Goal: Transaction & Acquisition: Purchase product/service

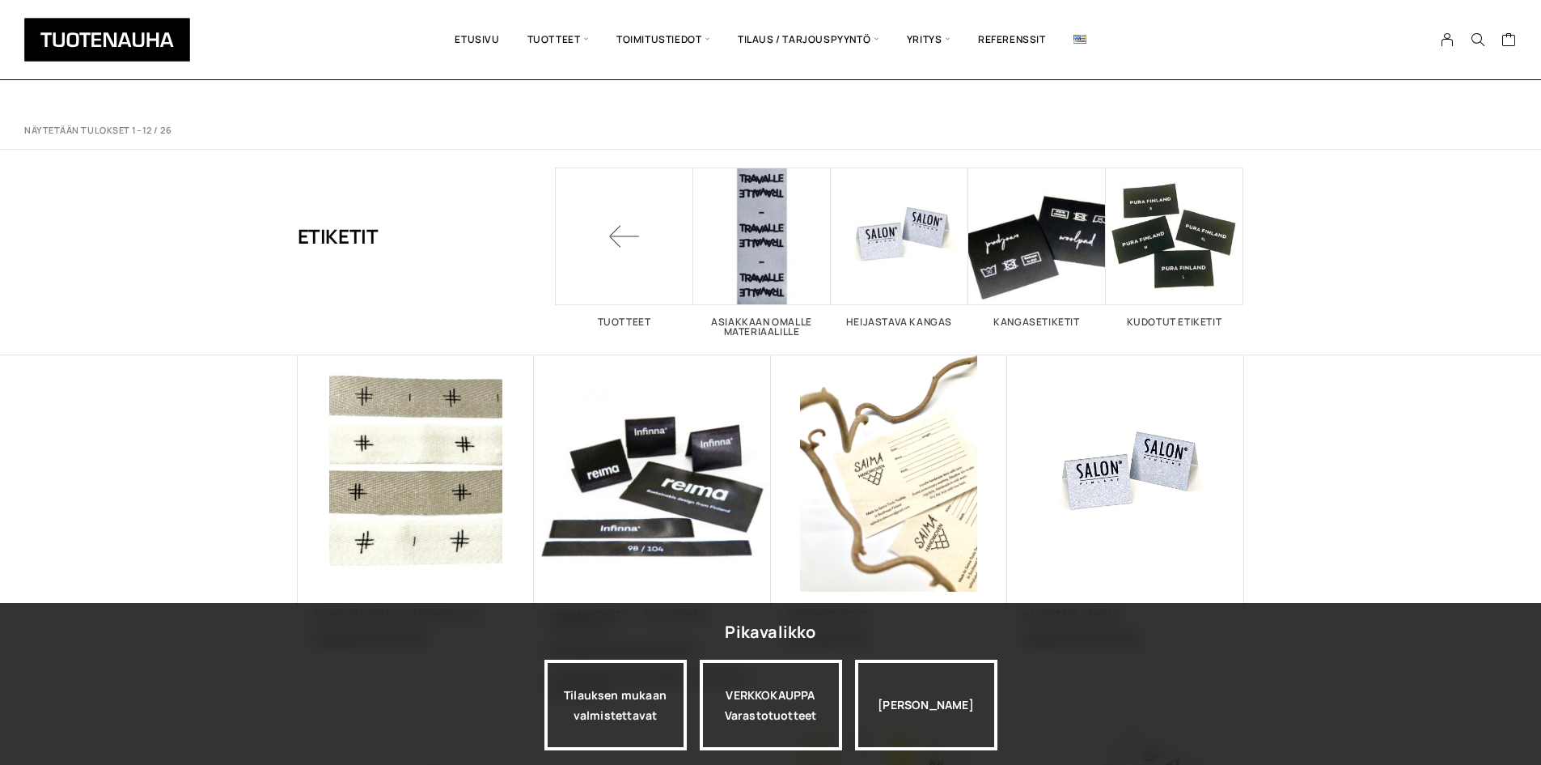
scroll to position [566, 0]
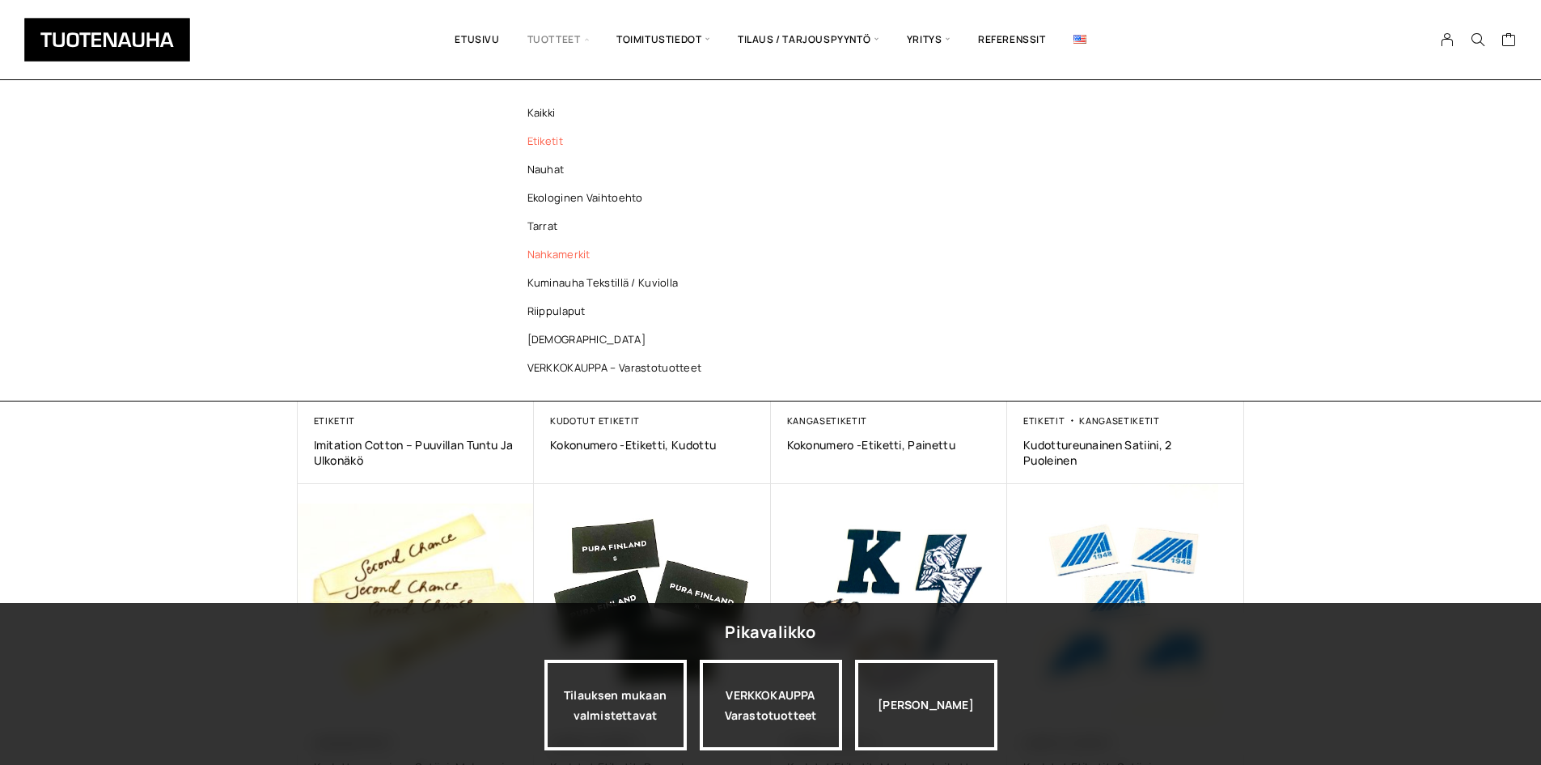
click at [563, 256] on link "Nahkamerkit" at bounding box center [619, 254] width 235 height 28
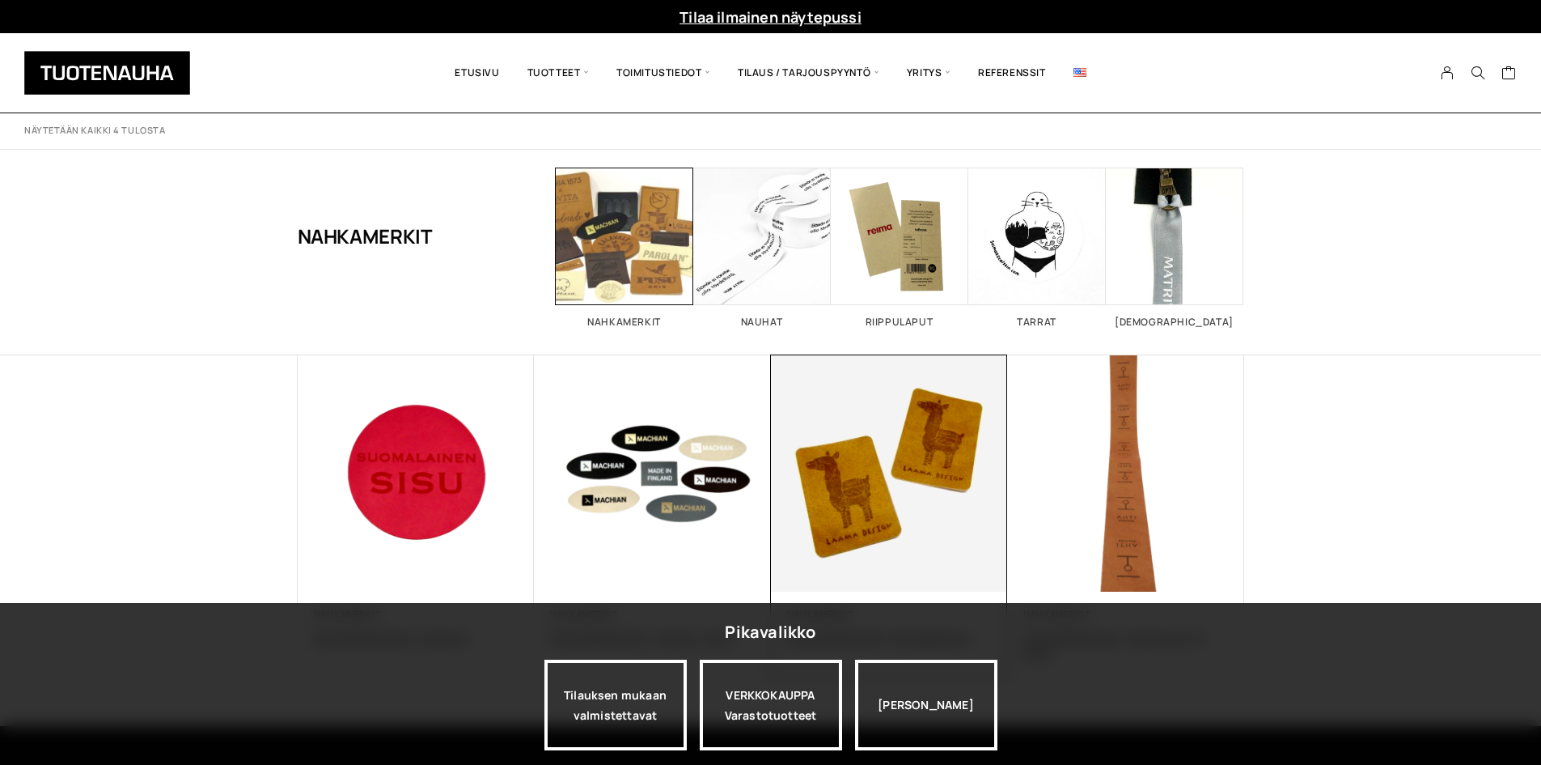
click at [841, 460] on img at bounding box center [889, 473] width 248 height 248
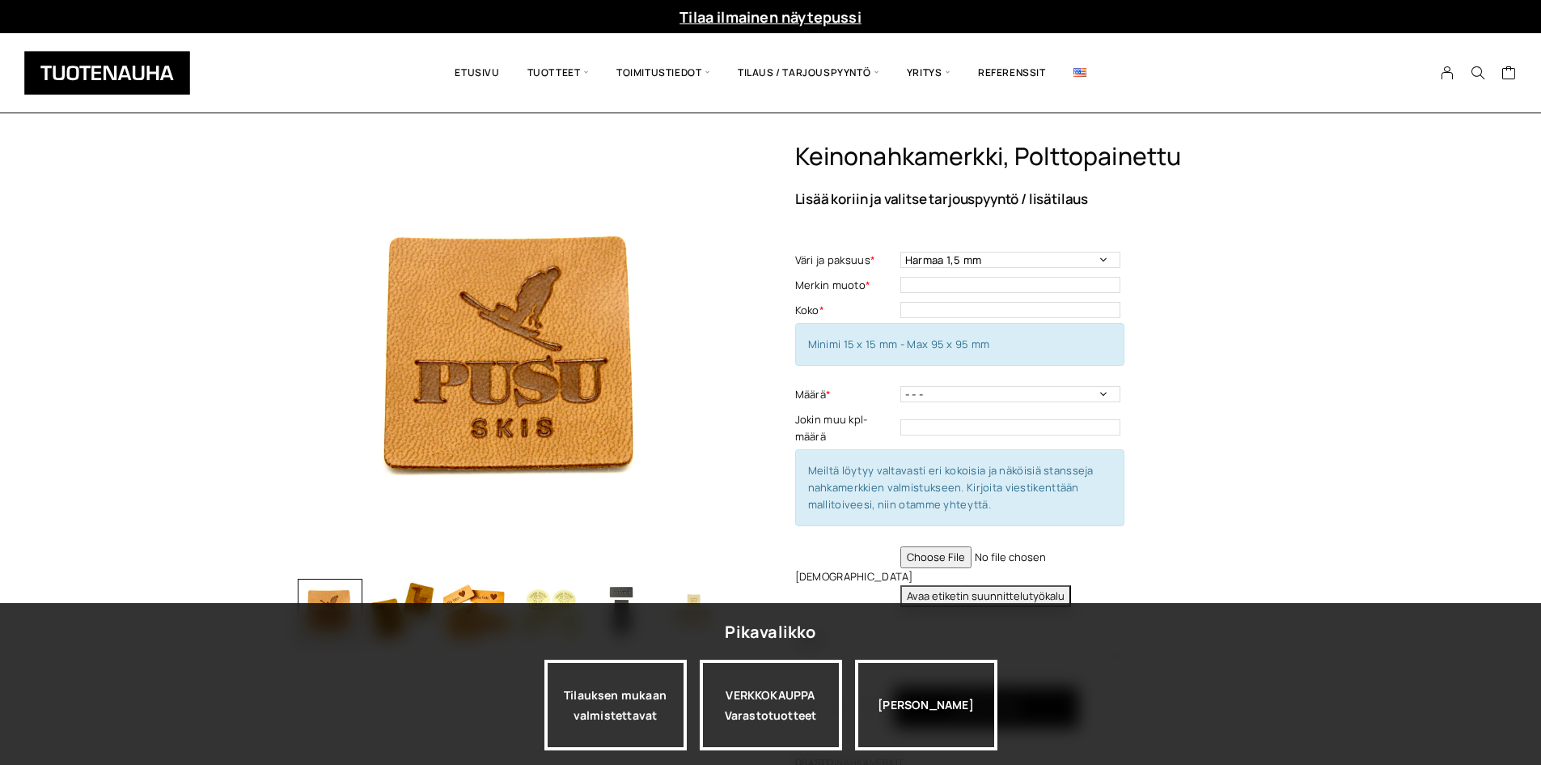
click at [1391, 265] on div "Keinonahkamerkki, polttopainettu Lisää koriin ja valitse tarjouspyyntö / lisäti…" at bounding box center [770, 599] width 1541 height 915
click at [921, 700] on div "[PERSON_NAME]" at bounding box center [926, 704] width 142 height 91
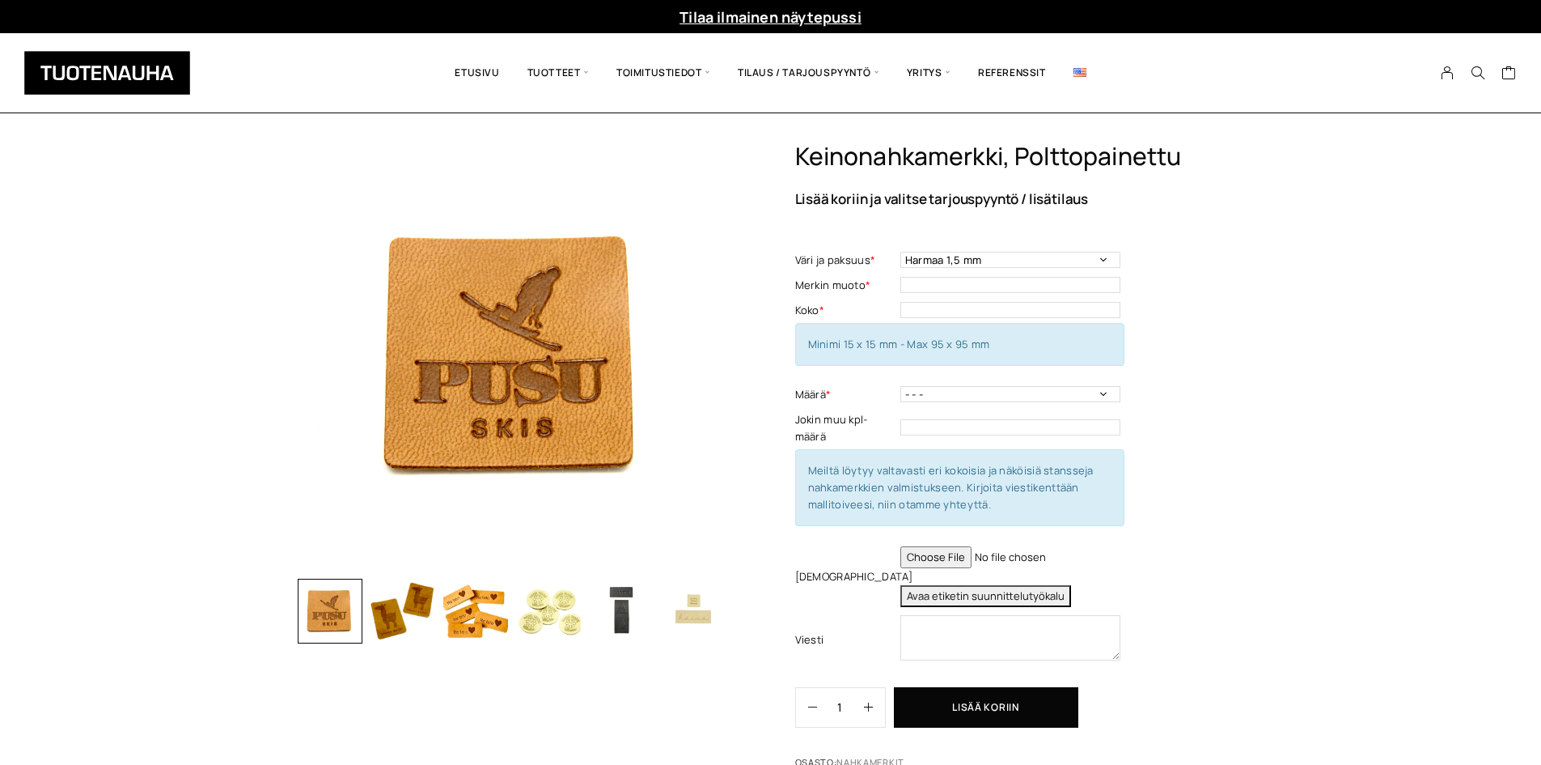
click at [1460, 323] on div "Keinonahkamerkki, polttopainettu Lisää koriin ja valitse tarjouspyyntö / lisäti…" at bounding box center [770, 599] width 1541 height 915
click at [1282, 368] on div "Keinonahkamerkki, polttopainettu Lisää koriin ja valitse tarjouspyyntö / lisäti…" at bounding box center [770, 599] width 1541 height 915
